Goal: Task Accomplishment & Management: Complete application form

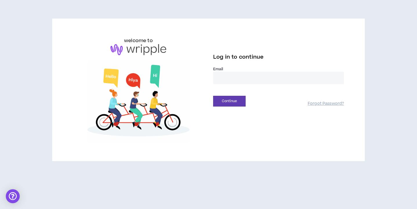
click at [232, 75] on input "email" at bounding box center [278, 78] width 131 height 12
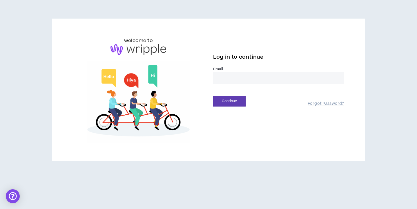
type input "**********"
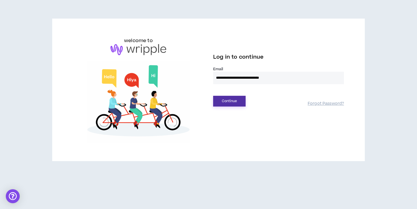
click at [243, 102] on button "Continue" at bounding box center [229, 101] width 32 height 11
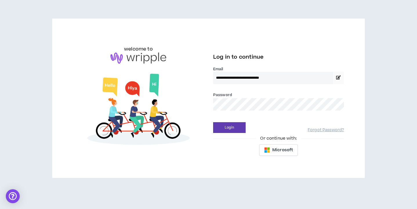
click at [231, 122] on div "Login Forgot Password?" at bounding box center [278, 125] width 131 height 15
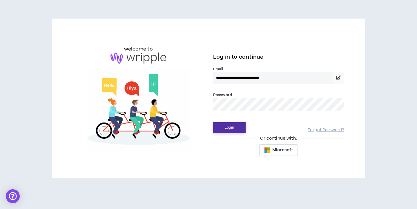
click at [231, 126] on button "Login" at bounding box center [229, 127] width 32 height 11
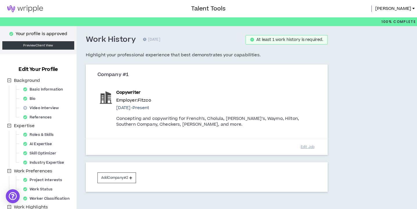
click at [28, 7] on img at bounding box center [25, 8] width 50 height 7
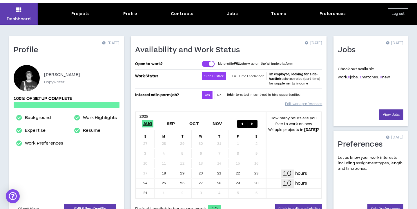
scroll to position [9, 0]
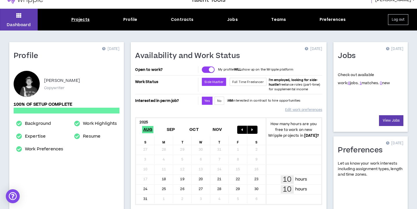
click at [85, 20] on div "Projects" at bounding box center [80, 20] width 18 height 6
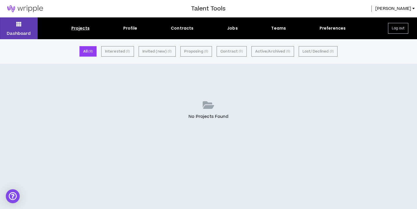
click at [225, 28] on div "Projects Profile Contracts Jobs Teams Preferences" at bounding box center [208, 28] width 341 height 6
click at [229, 28] on div "Jobs" at bounding box center [232, 28] width 11 height 6
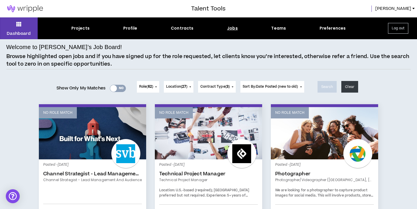
scroll to position [13, 0]
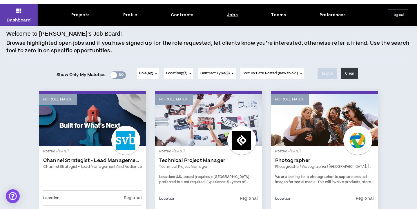
click at [112, 76] on div at bounding box center [113, 75] width 7 height 7
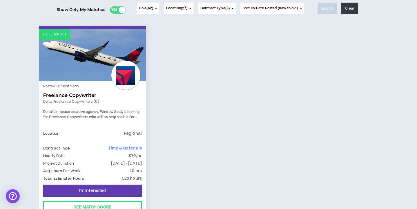
scroll to position [32, 0]
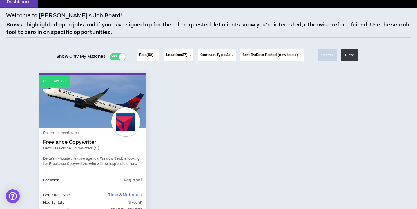
click at [114, 56] on div "Yes No" at bounding box center [118, 56] width 16 height 7
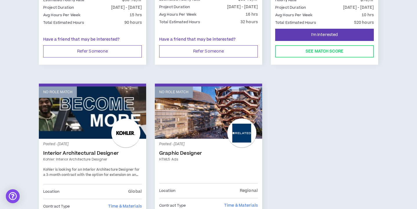
scroll to position [412, 0]
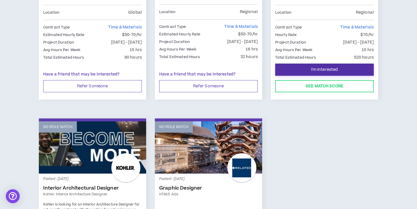
click at [347, 63] on button "I'm Interested" at bounding box center [324, 69] width 99 height 12
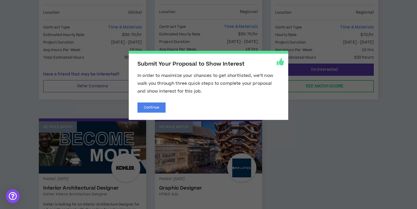
click at [347, 63] on span "Submit Your Proposal to Show Interest In order to maximize your chances to get …" at bounding box center [208, 104] width 417 height 209
click at [158, 109] on button "Continue" at bounding box center [151, 107] width 28 height 10
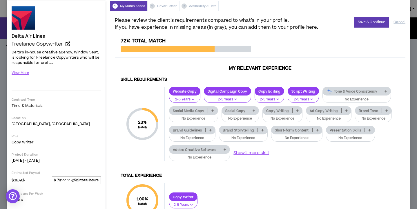
scroll to position [4, 0]
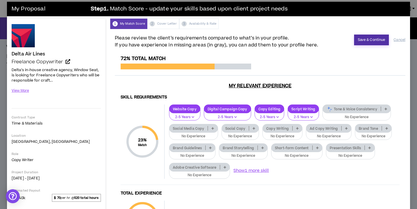
click at [370, 38] on button "Save & Continue" at bounding box center [371, 39] width 35 height 11
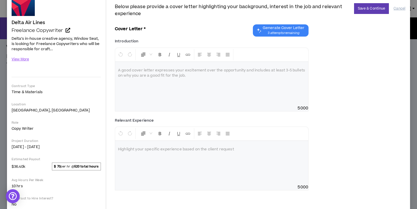
scroll to position [87, 0]
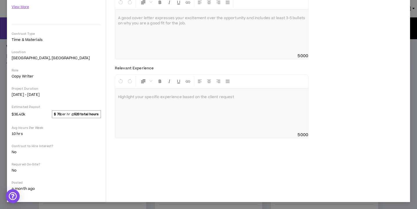
click at [274, 116] on div at bounding box center [211, 109] width 193 height 43
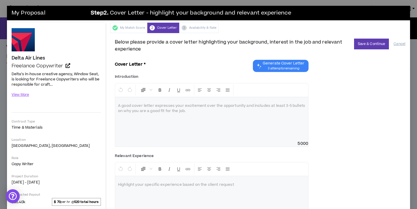
click at [286, 69] on span "3 attempts remaining" at bounding box center [283, 68] width 42 height 5
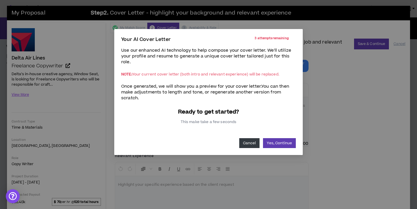
click at [249, 142] on button "Cancel" at bounding box center [249, 143] width 21 height 10
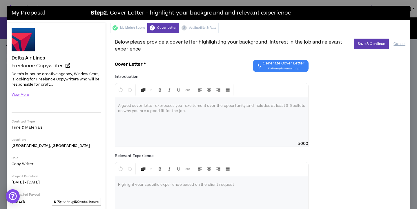
click at [271, 65] on span "Generate Cover Letter" at bounding box center [283, 63] width 42 height 5
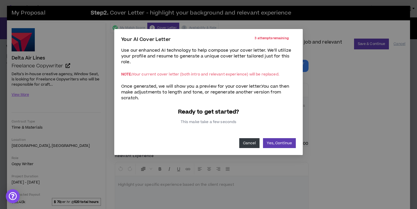
click at [246, 143] on button "Cancel" at bounding box center [249, 143] width 21 height 10
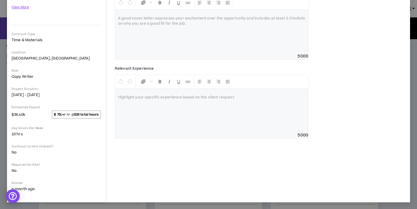
scroll to position [87, 0]
